Goal: Information Seeking & Learning: Learn about a topic

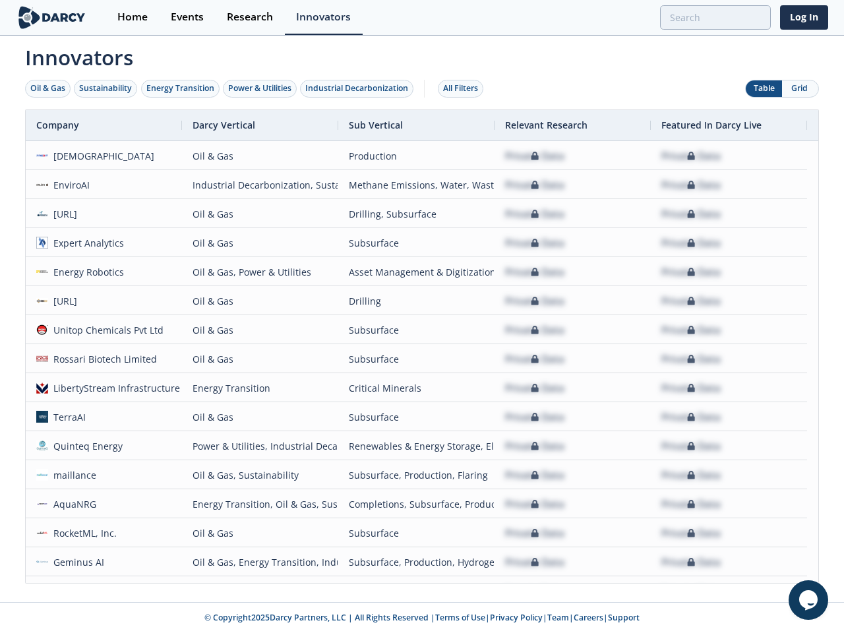
click at [48, 88] on div "Oil & Gas" at bounding box center [47, 88] width 35 height 12
click at [106, 88] on div "Sustainability" at bounding box center [105, 88] width 53 height 12
click at [181, 88] on div "Energy Transition" at bounding box center [180, 88] width 68 height 12
click at [261, 88] on div "Power & Utilities" at bounding box center [259, 88] width 63 height 12
click at [359, 88] on div "Industrial Decarbonization" at bounding box center [356, 88] width 103 height 12
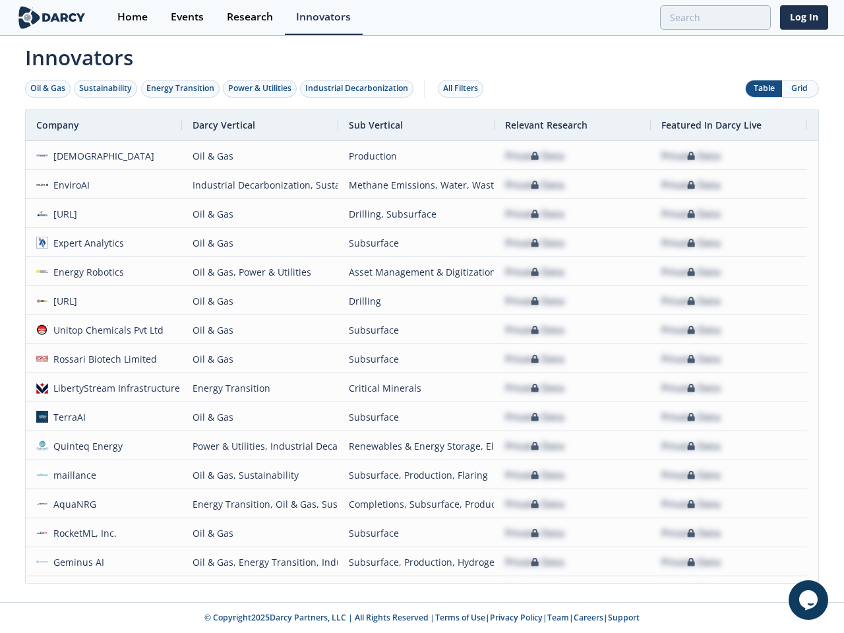
click at [464, 88] on div "All Filters" at bounding box center [460, 88] width 35 height 12
